Goal: Information Seeking & Learning: Compare options

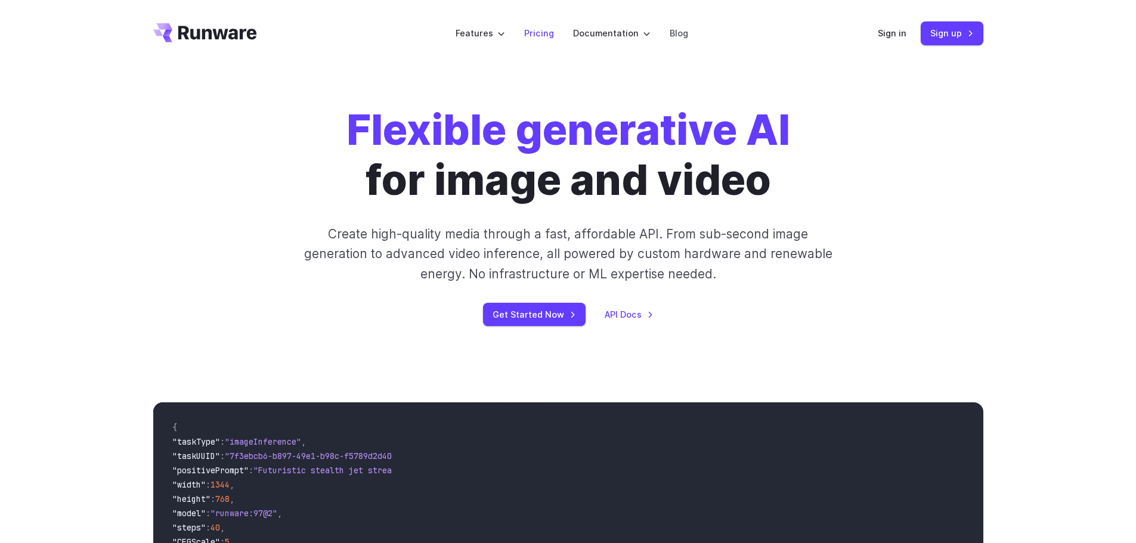
click at [538, 39] on link "Pricing" at bounding box center [539, 33] width 30 height 14
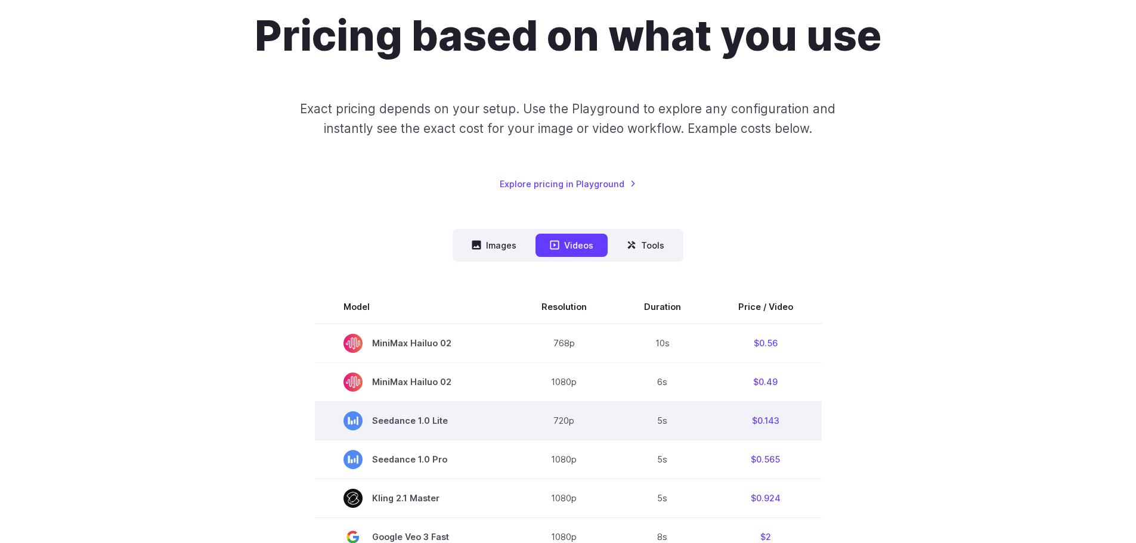
scroll to position [298, 0]
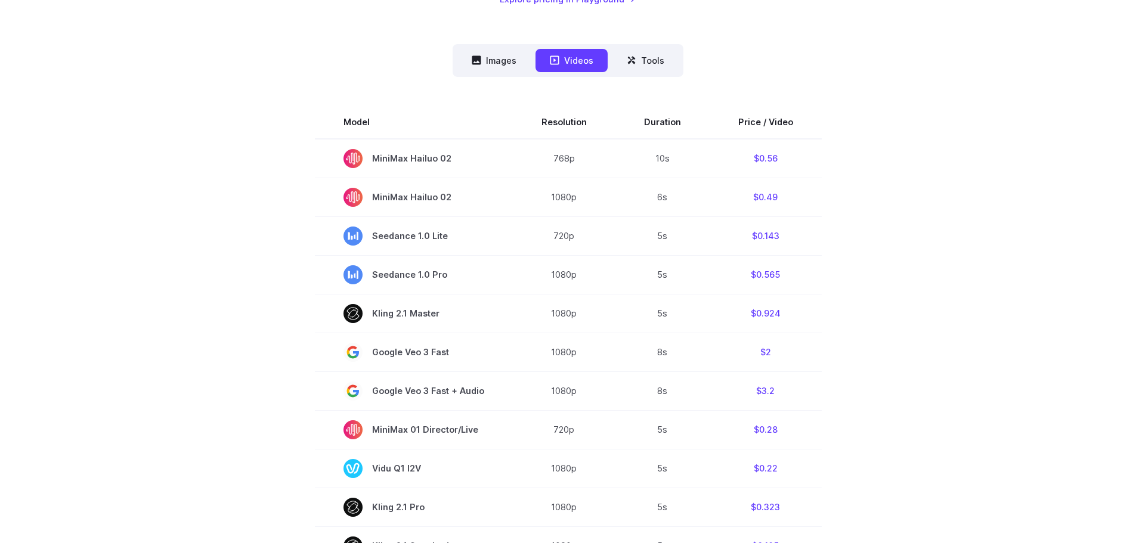
click at [202, 327] on section "Model Resolution Duration Price / Video MiniMax Hailuo 02 768p 10s $0.56 MiniMa…" at bounding box center [568, 510] width 830 height 809
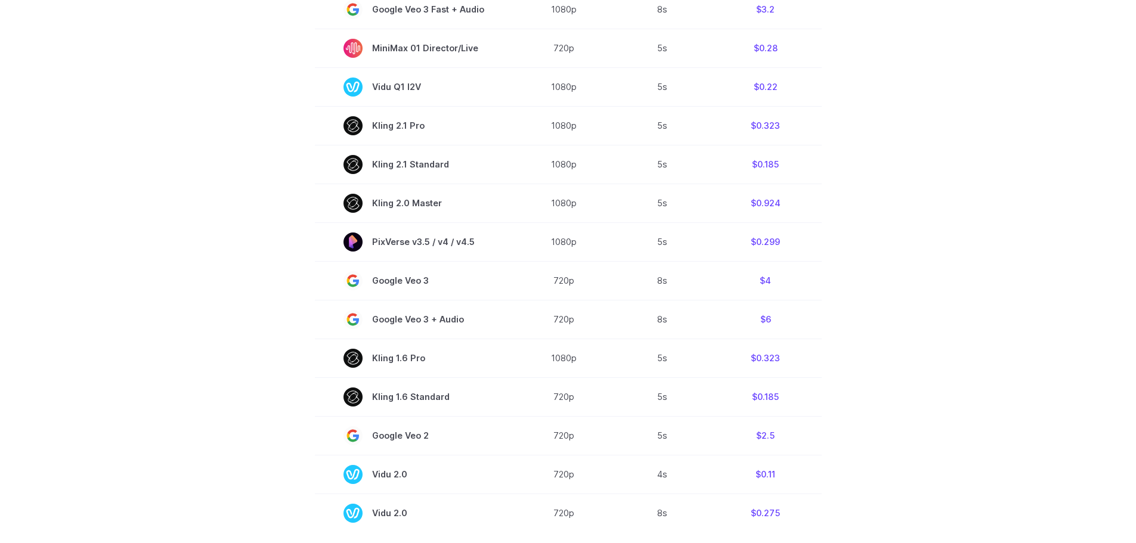
scroll to position [716, 0]
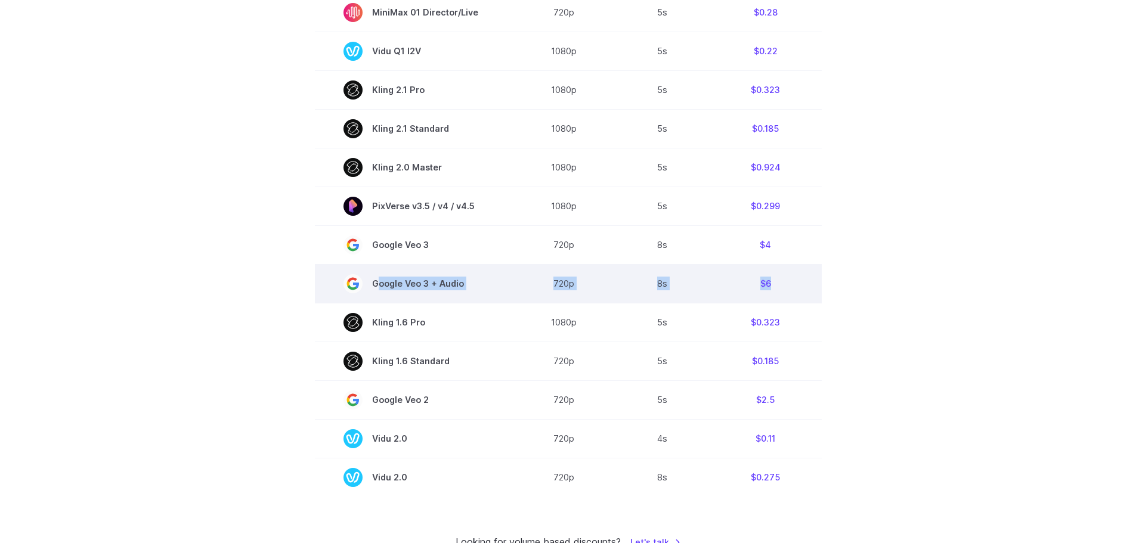
drag, startPoint x: 790, startPoint y: 283, endPoint x: 369, endPoint y: 280, distance: 421.6
click at [369, 280] on tr "Google Veo 3 + Audio 720p 8s $6" at bounding box center [568, 283] width 507 height 39
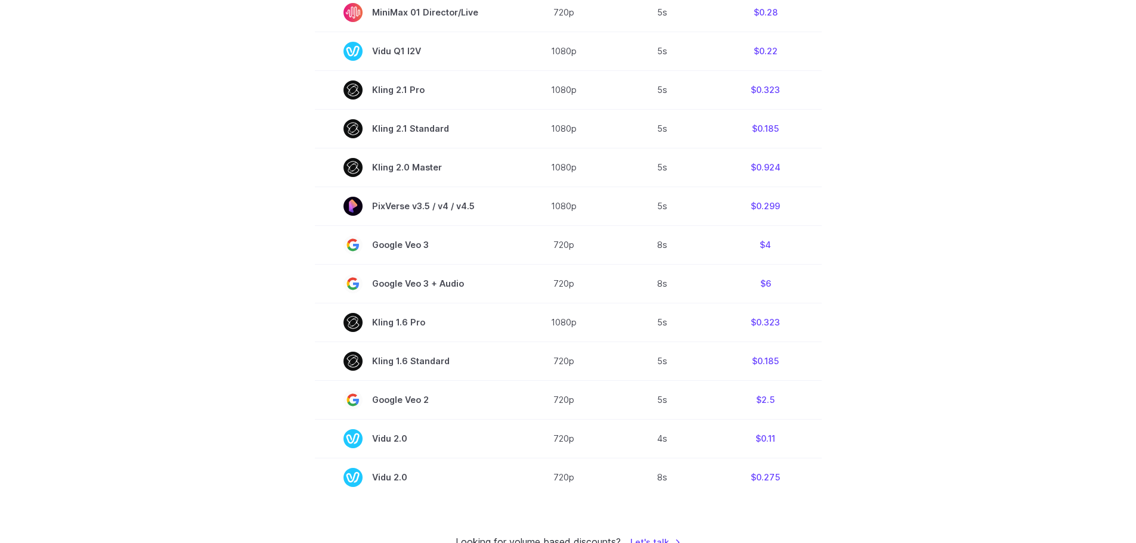
click at [234, 291] on section "Model Resolution Duration Price / Video MiniMax Hailuo 02 768p 10s $0.56 MiniMa…" at bounding box center [568, 92] width 830 height 809
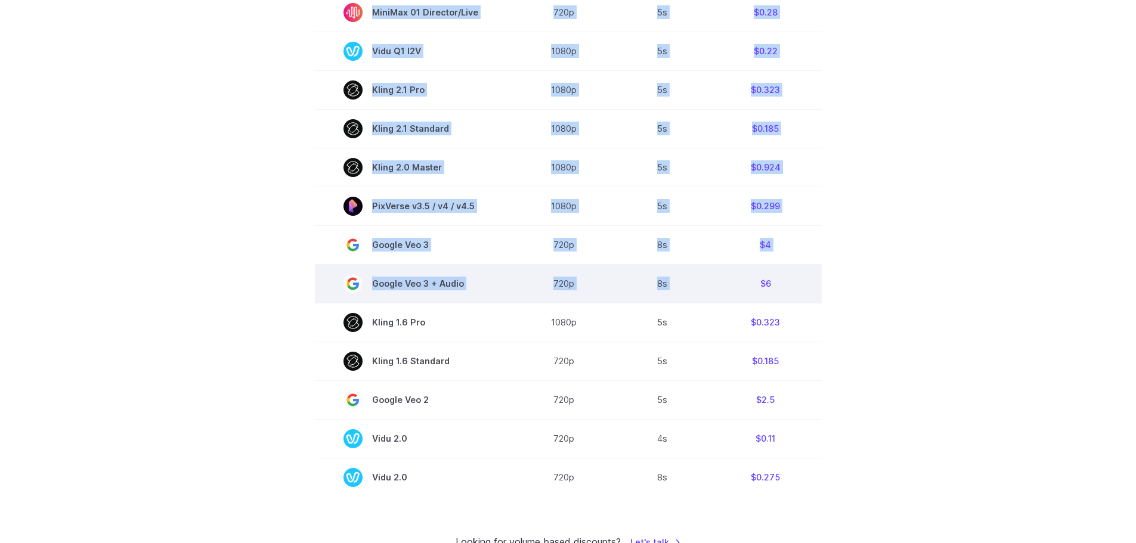
drag, startPoint x: 309, startPoint y: 293, endPoint x: 792, endPoint y: 286, distance: 482.5
click at [716, 296] on section "Model Resolution Duration Price / Video MiniMax Hailuo 02 768p 10s $0.56 MiniMa…" at bounding box center [568, 92] width 830 height 809
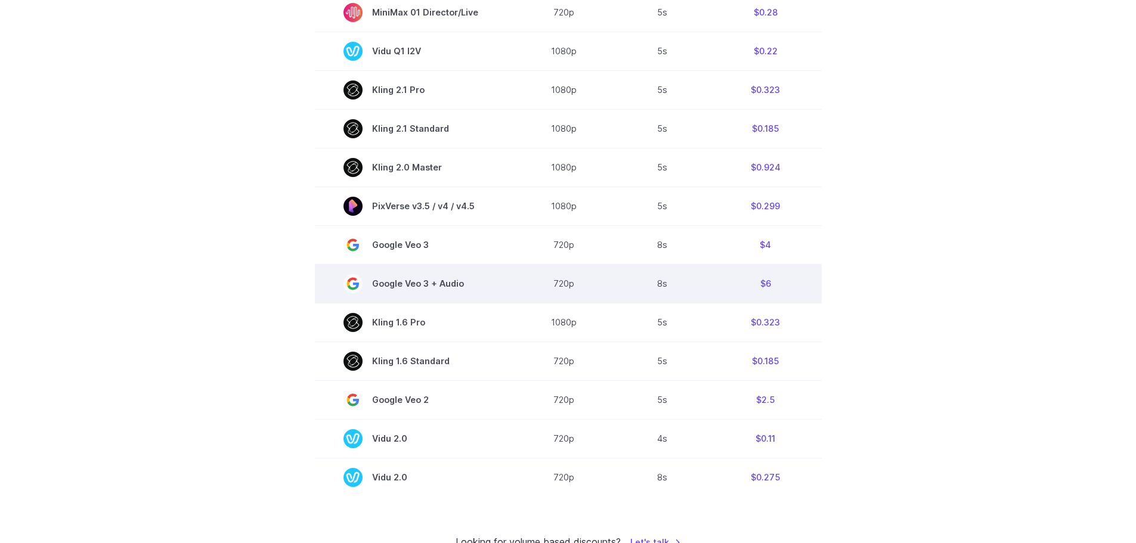
click at [792, 286] on td "$6" at bounding box center [766, 283] width 112 height 39
drag, startPoint x: 778, startPoint y: 287, endPoint x: 294, endPoint y: 154, distance: 501.5
click at [360, 281] on tr "Google Veo 3 + Audio 720p 8s $6" at bounding box center [568, 283] width 507 height 39
click at [750, 281] on td "$6" at bounding box center [766, 283] width 112 height 39
drag, startPoint x: 778, startPoint y: 283, endPoint x: 629, endPoint y: 282, distance: 148.5
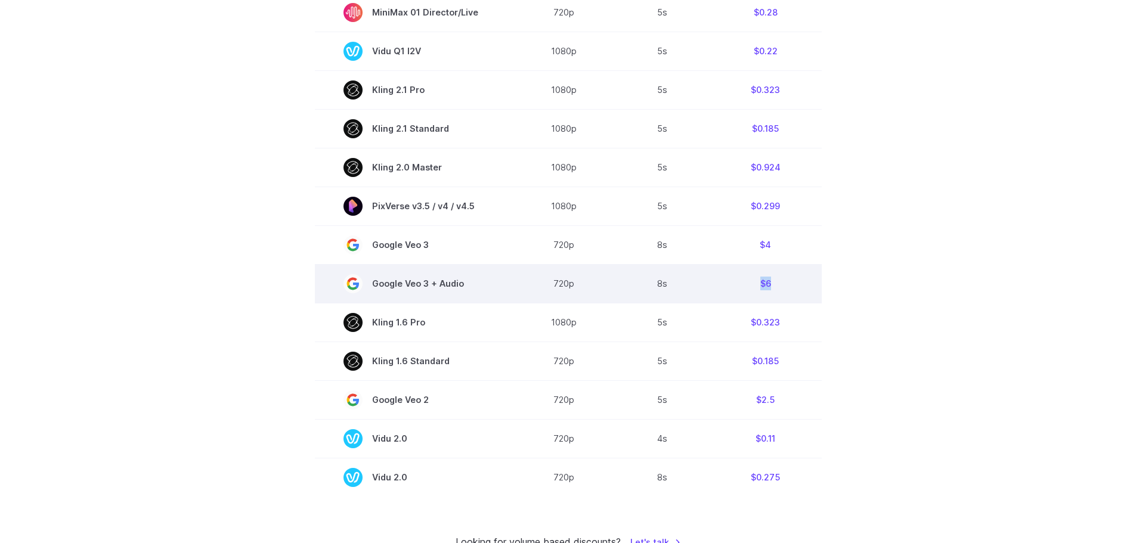
click at [669, 283] on tr "Google Veo 3 + Audio 720p 8s $6" at bounding box center [568, 283] width 507 height 39
click at [758, 283] on td "$6" at bounding box center [766, 283] width 112 height 39
drag, startPoint x: 782, startPoint y: 282, endPoint x: 605, endPoint y: 275, distance: 177.2
click at [611, 275] on tr "Google Veo 3 + Audio 720p 8s $6" at bounding box center [568, 283] width 507 height 39
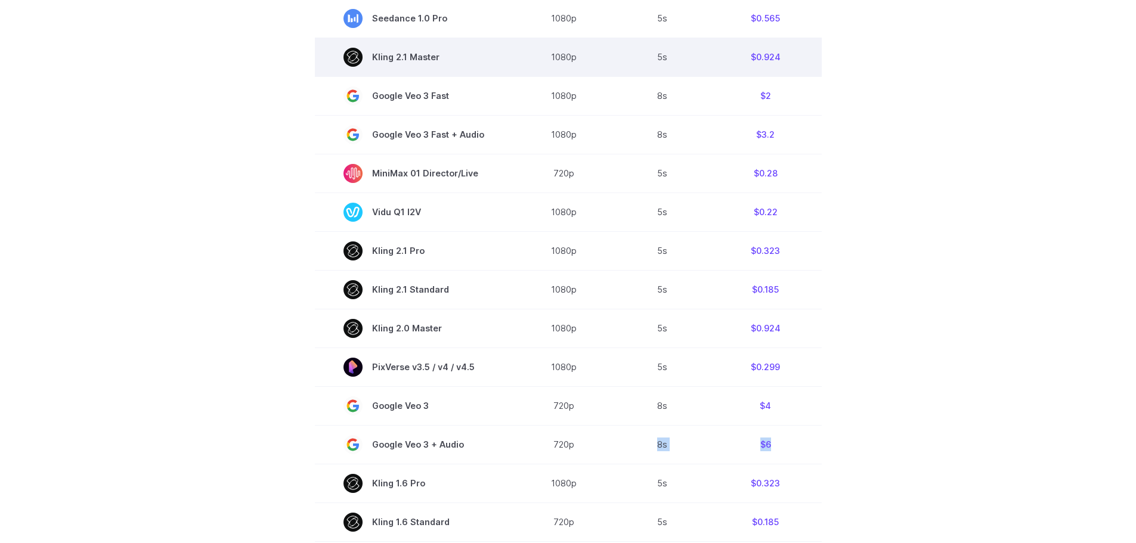
scroll to position [298, 0]
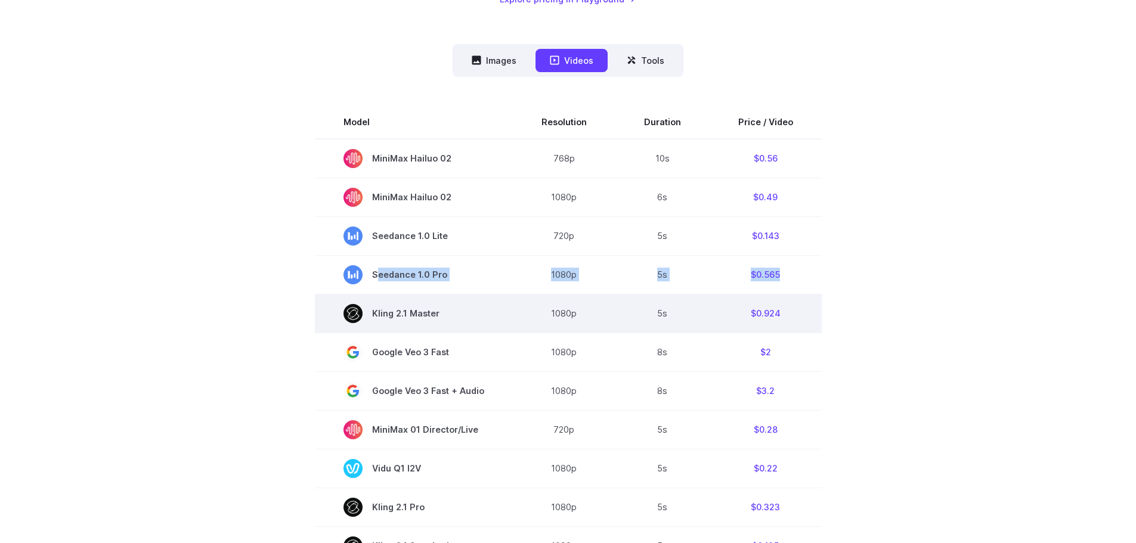
drag, startPoint x: 779, startPoint y: 277, endPoint x: 462, endPoint y: 296, distance: 318.4
click at [375, 282] on tr "Seedance 1.0 Pro 1080p 5s $0.565" at bounding box center [568, 274] width 507 height 39
click at [620, 302] on td "5s" at bounding box center [662, 313] width 94 height 39
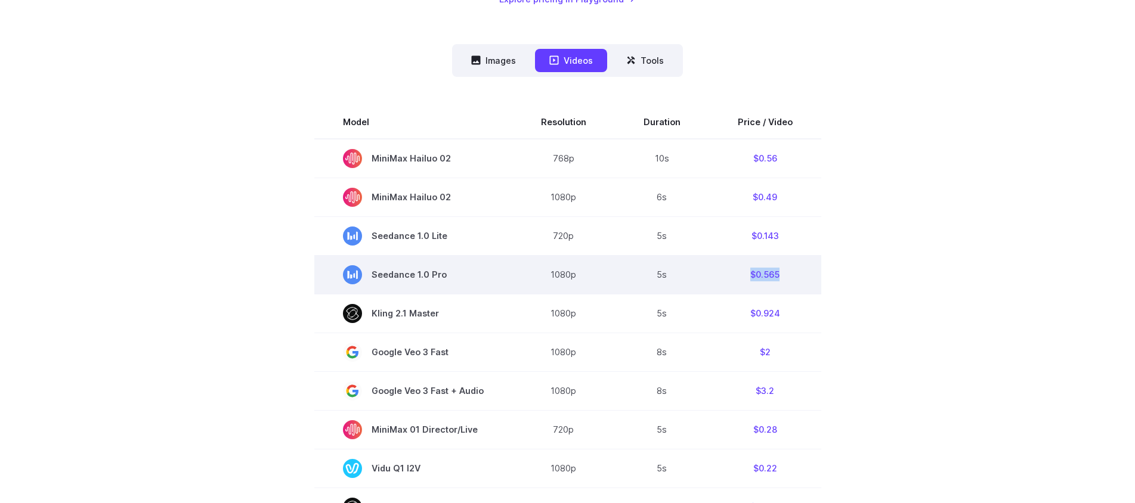
drag, startPoint x: 739, startPoint y: 279, endPoint x: 807, endPoint y: 278, distance: 68.0
click at [807, 278] on td "$0.565" at bounding box center [765, 274] width 112 height 39
